Goal: Find specific page/section: Find specific page/section

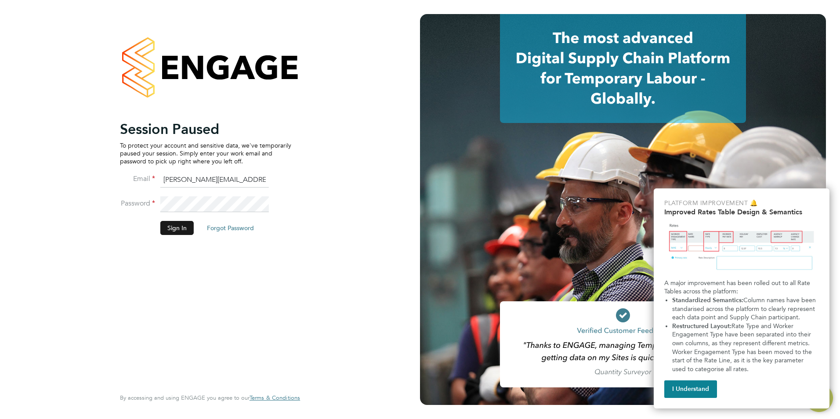
click at [181, 231] on button "Sign In" at bounding box center [176, 228] width 33 height 14
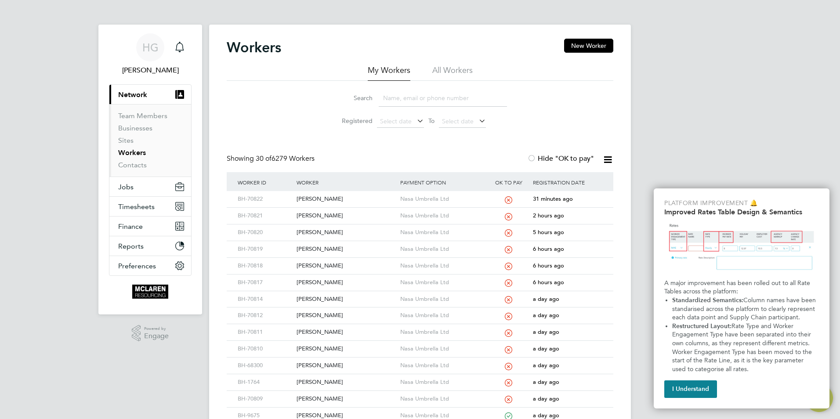
click at [392, 99] on input at bounding box center [443, 98] width 128 height 17
type input "dyon"
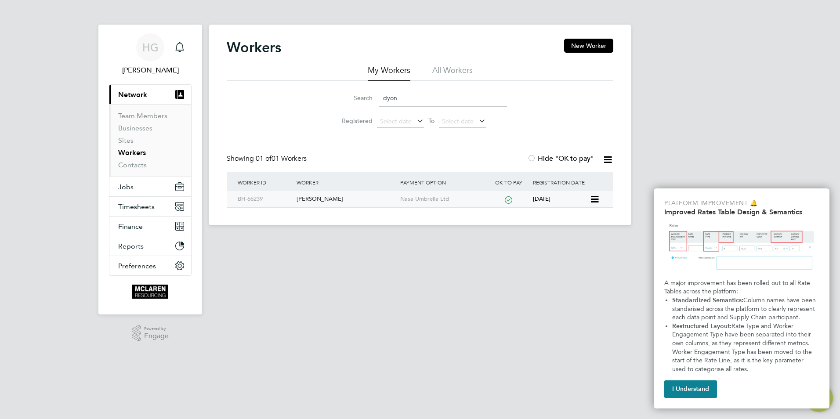
click at [371, 197] on div "Dyonn Robinson" at bounding box center [345, 199] width 103 height 16
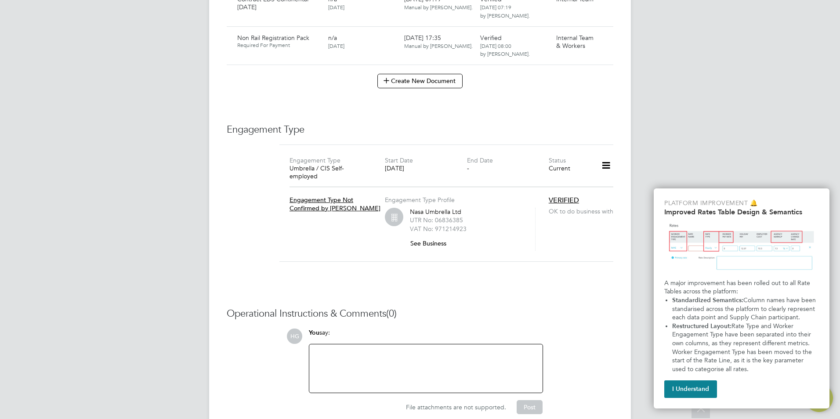
scroll to position [938, 0]
